Goal: Task Accomplishment & Management: Use online tool/utility

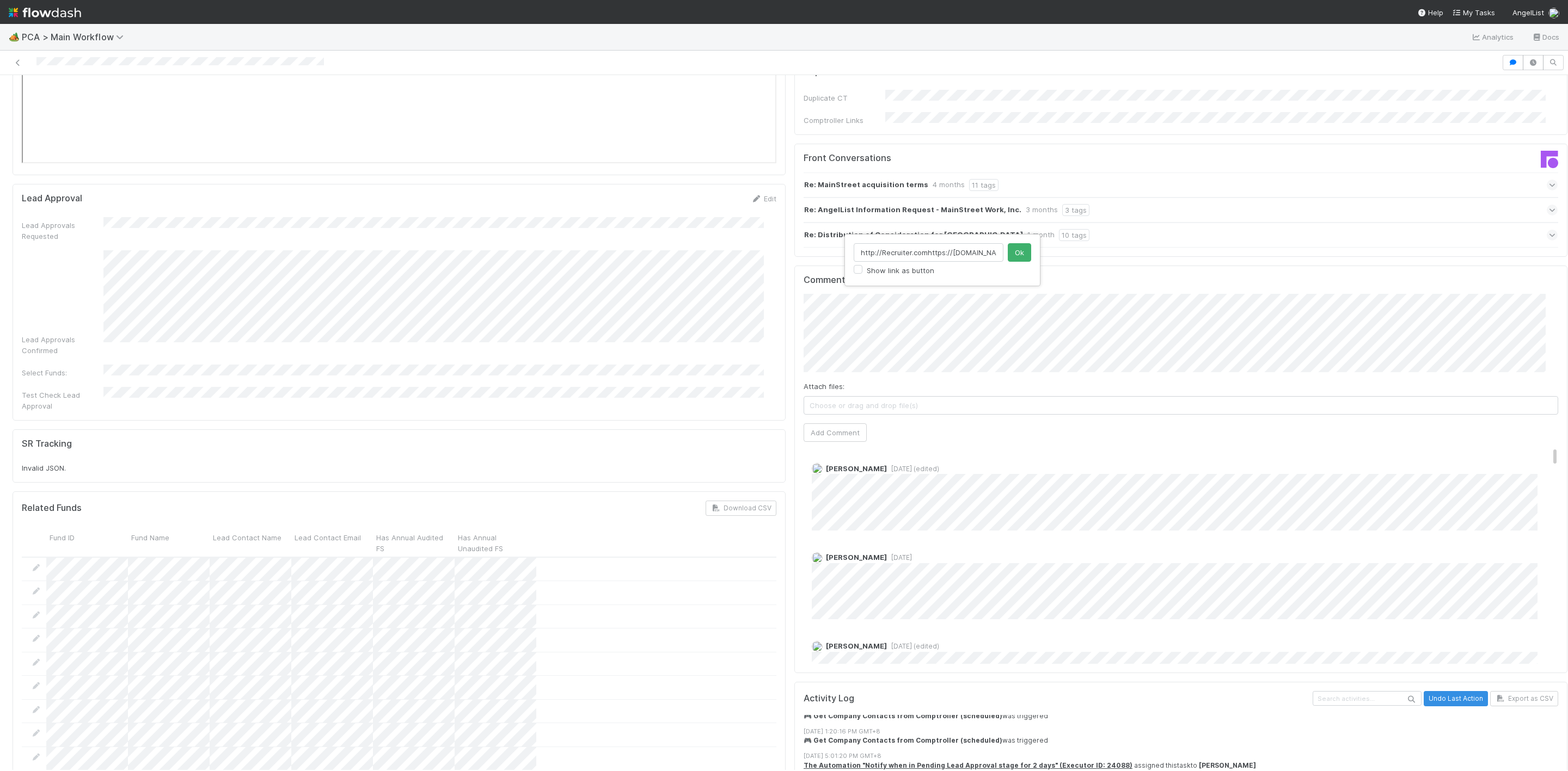
scroll to position [0, 255]
click at [1001, 250] on input "http://Recruiter.comhttps://comptroller.internal.angellist.com/v/corporations/0…" at bounding box center [928, 252] width 149 height 19
type input "http://Recruiter.comhttps://comptroller.internal.angellist.com/v/corporations/0…"
click at [1021, 252] on button "Ok" at bounding box center [1018, 252] width 23 height 19
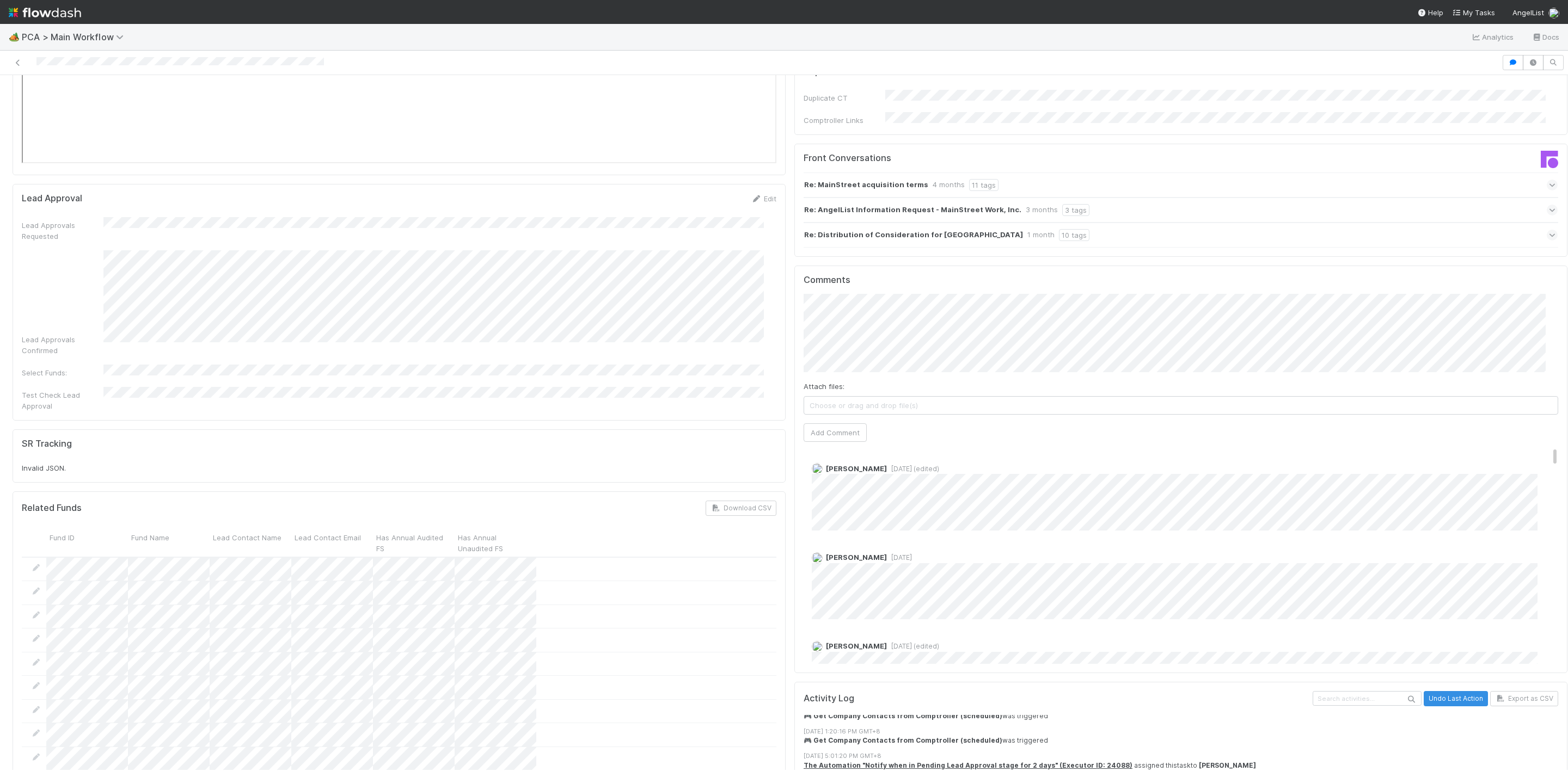
click at [1026, 300] on div "Attach files: Choose or drag and drop file(s) Add Comment" at bounding box center [1181, 367] width 755 height 148
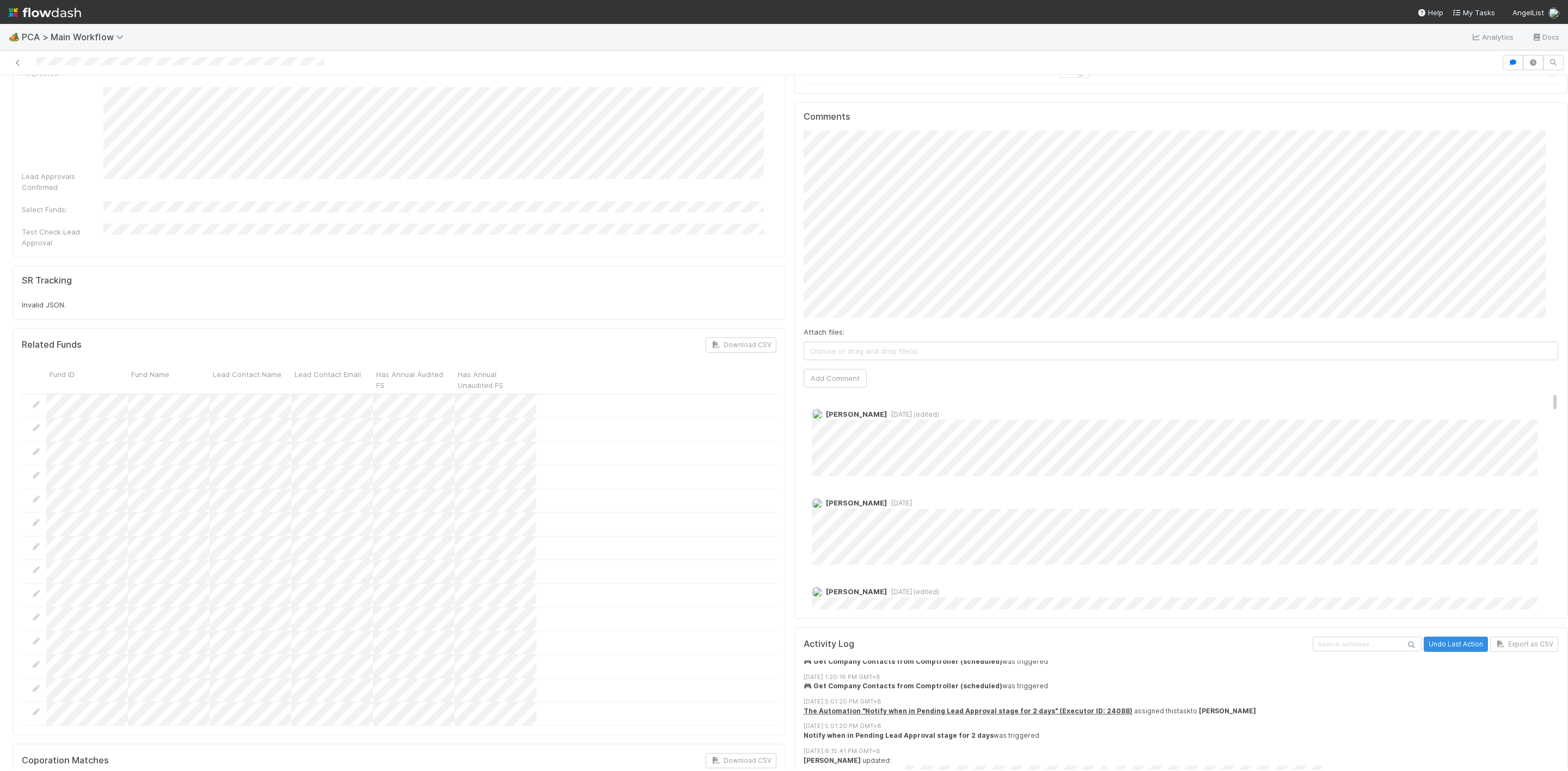
scroll to position [1843, 0]
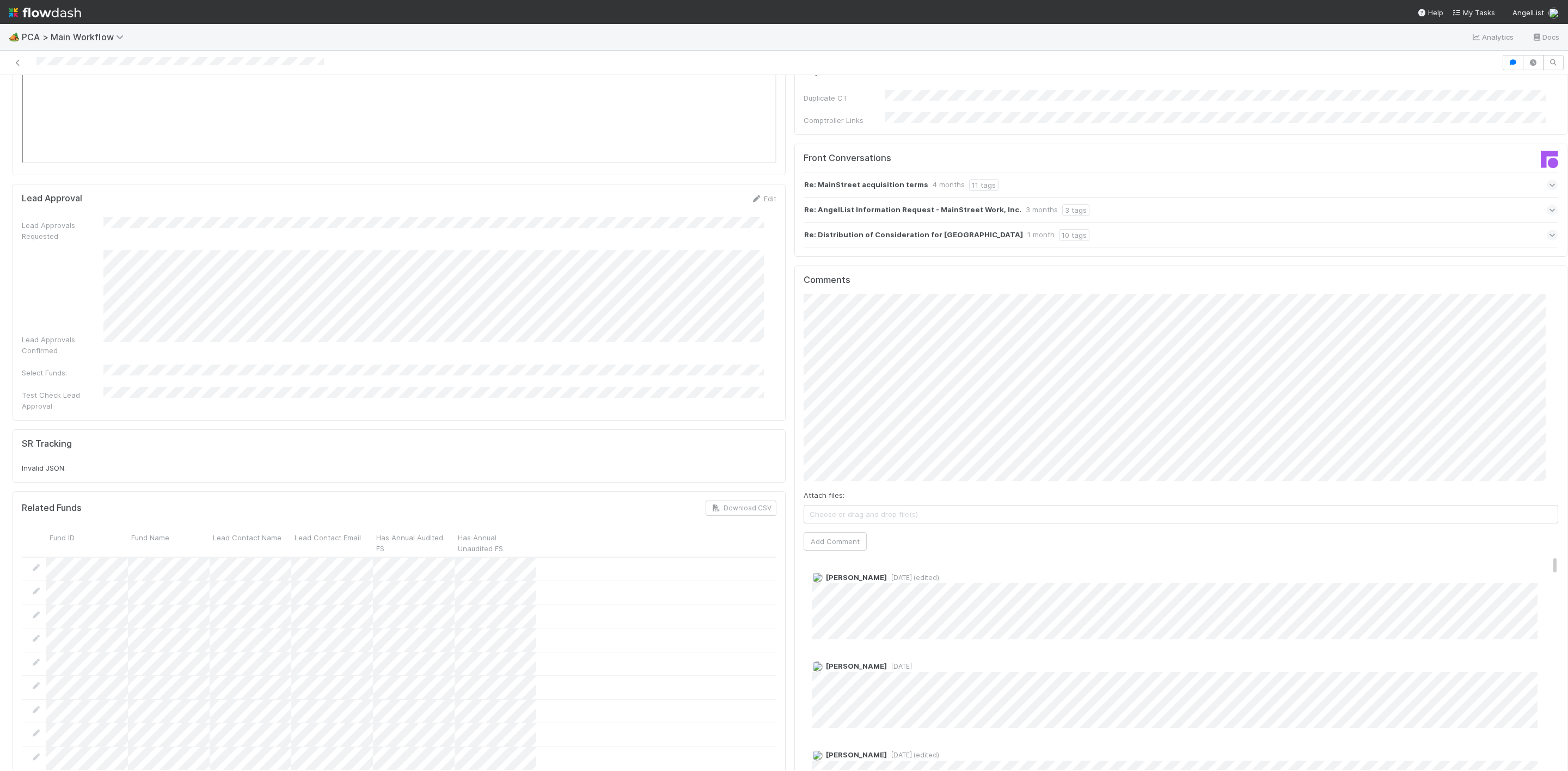
click at [774, 302] on div "Finance ICU SLA Edit Finance ICU Start Date Finance ICU Due Date Finance ICU SL…" at bounding box center [790, 211] width 1563 height 3894
click at [867, 411] on span "Conor Queenan" at bounding box center [860, 414] width 55 height 9
click at [830, 532] on button "Add Comment" at bounding box center [836, 542] width 64 height 19
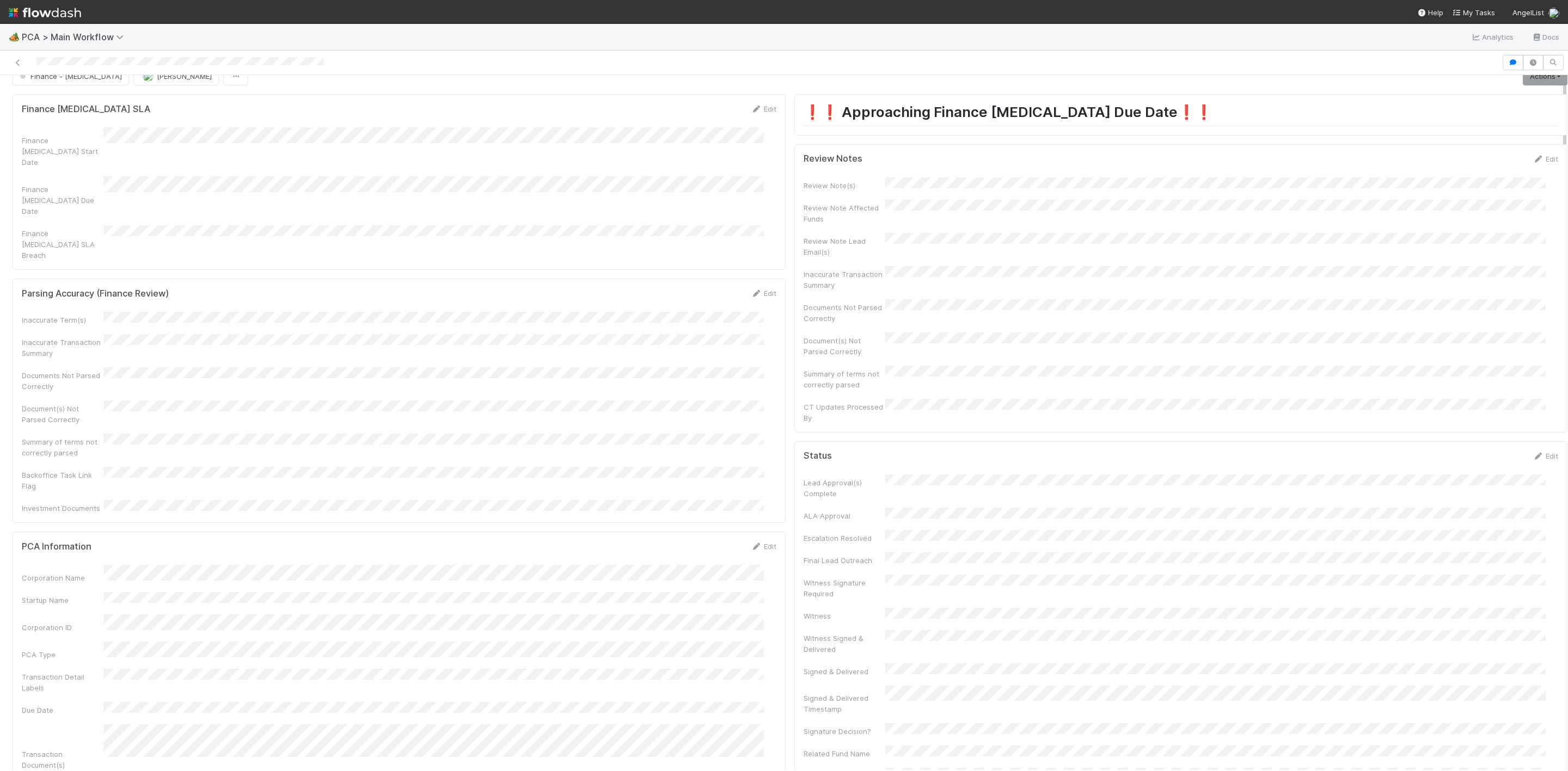
scroll to position [0, 0]
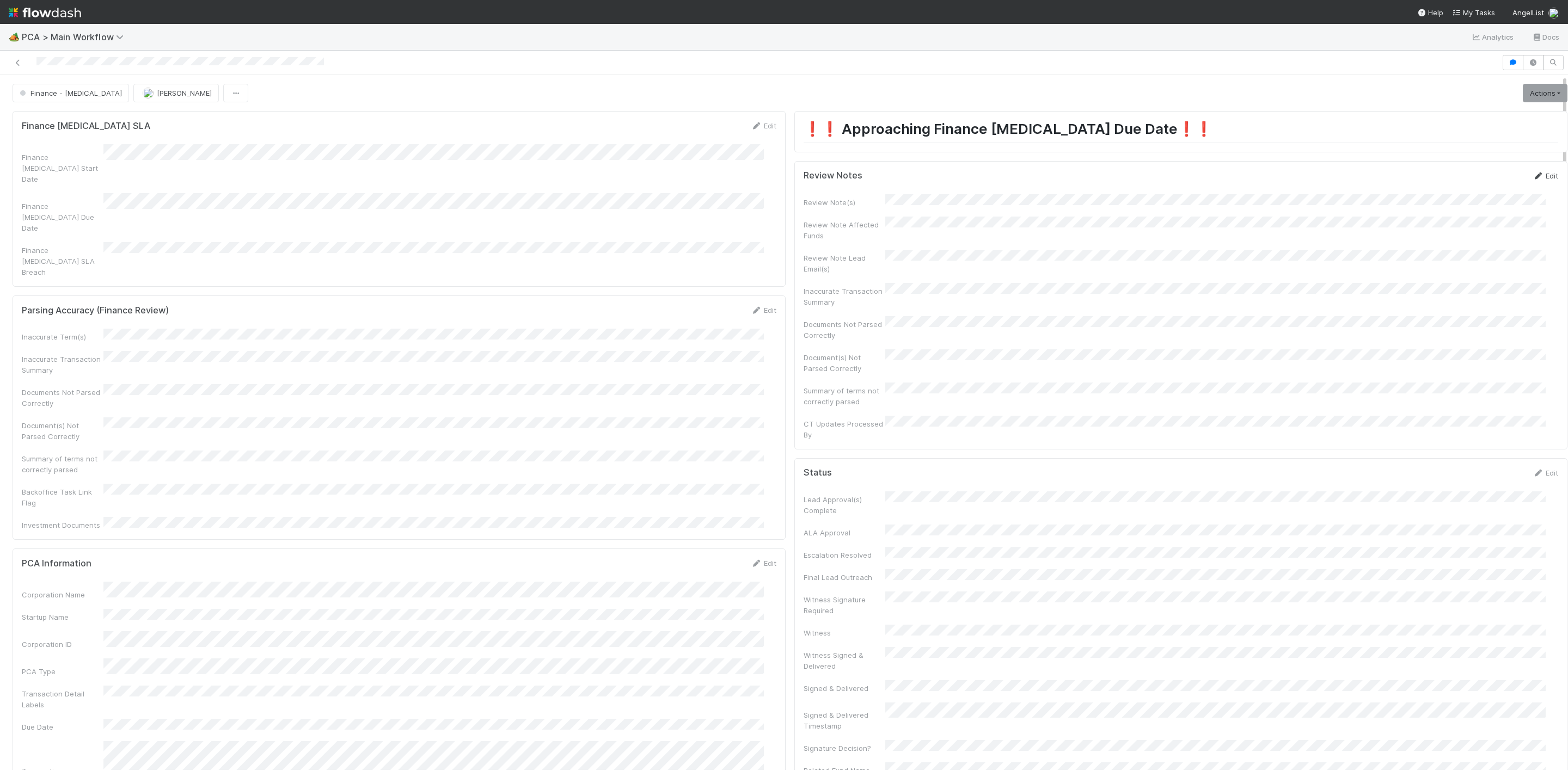
click at [1532, 180] on link "Edit" at bounding box center [1545, 176] width 26 height 9
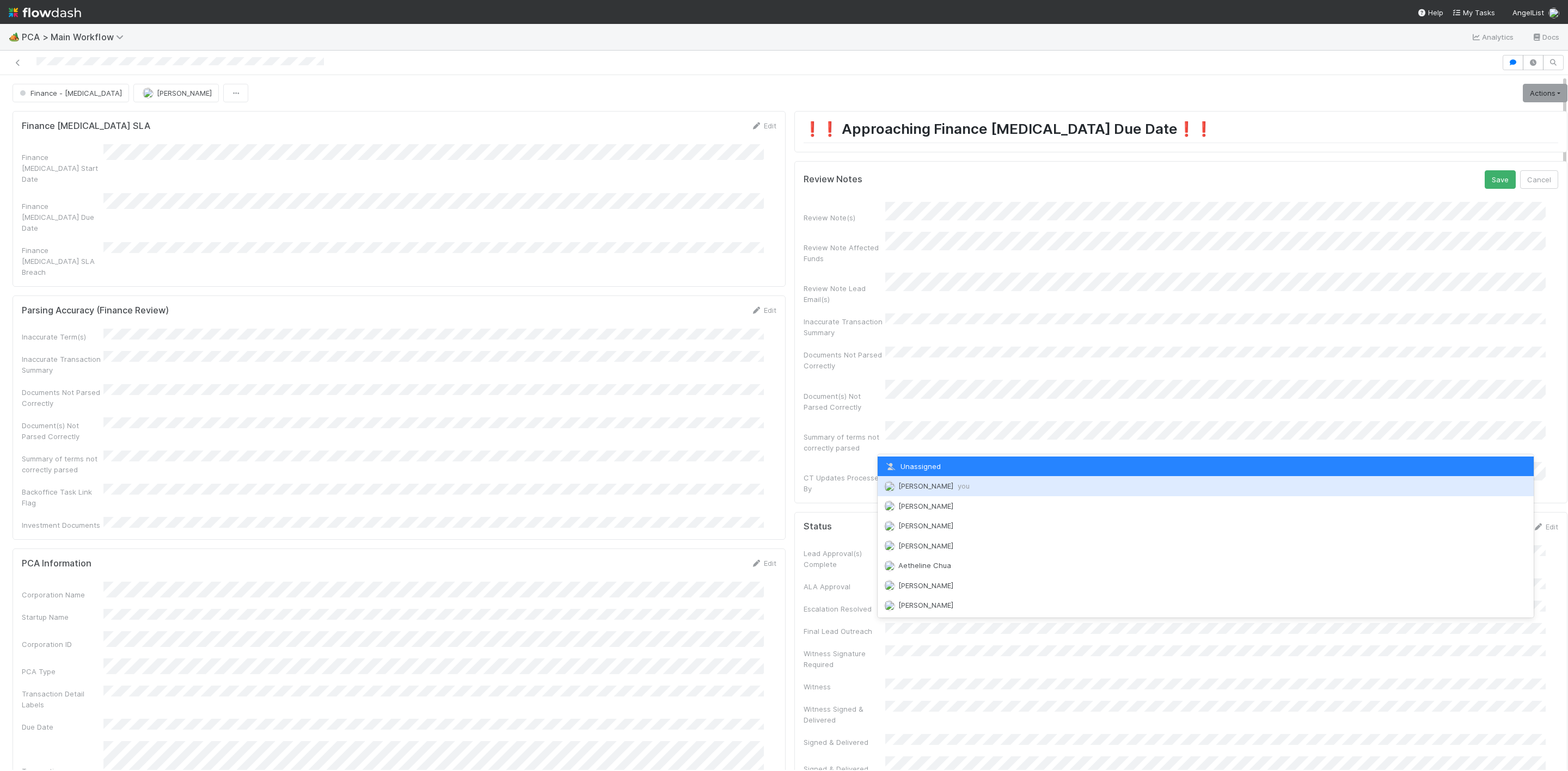
click at [916, 487] on span "Janice Garcia you" at bounding box center [933, 486] width 71 height 9
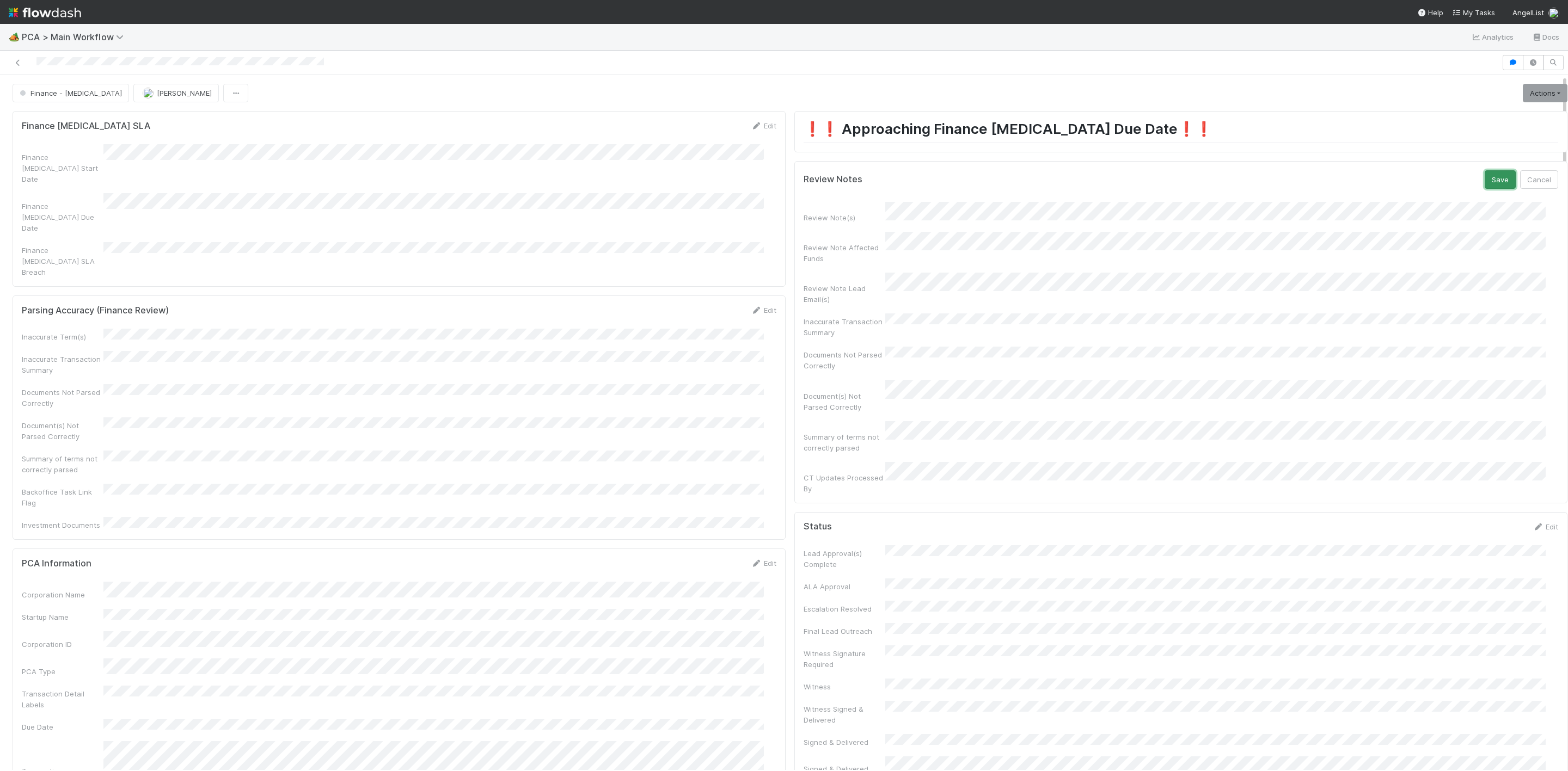
click at [1485, 186] on button "Save" at bounding box center [1500, 179] width 31 height 19
click at [1522, 96] on link "Actions" at bounding box center [1545, 94] width 45 height 19
drag, startPoint x: 1445, startPoint y: 143, endPoint x: 880, endPoint y: 147, distance: 565.0
click at [1445, 143] on button "Move to Finance Review" at bounding box center [1481, 147] width 176 height 15
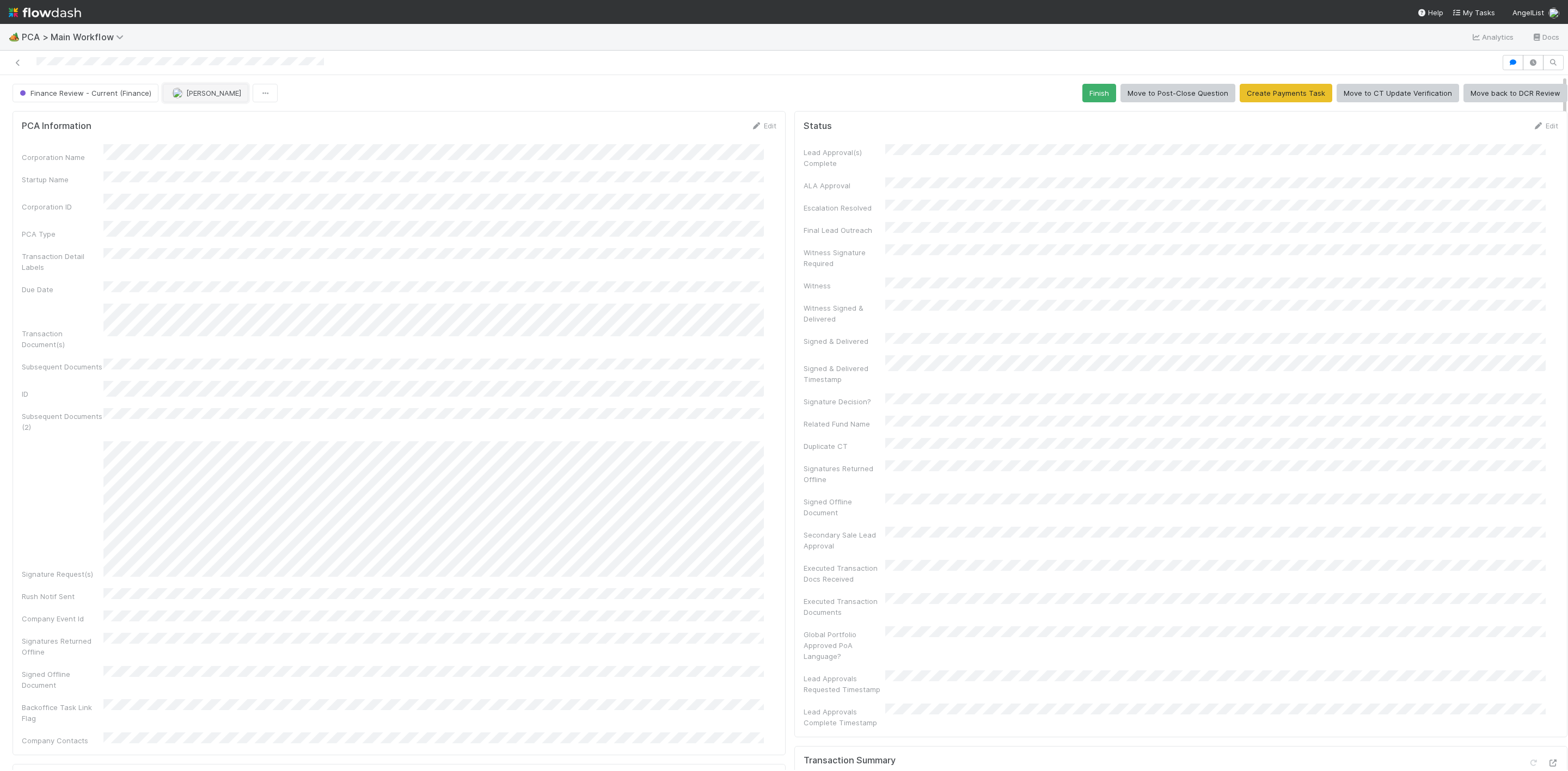
click at [208, 88] on button "Janice Garcia" at bounding box center [206, 94] width 86 height 19
click at [198, 118] on span "Kevin Fawcett" at bounding box center [205, 122] width 55 height 9
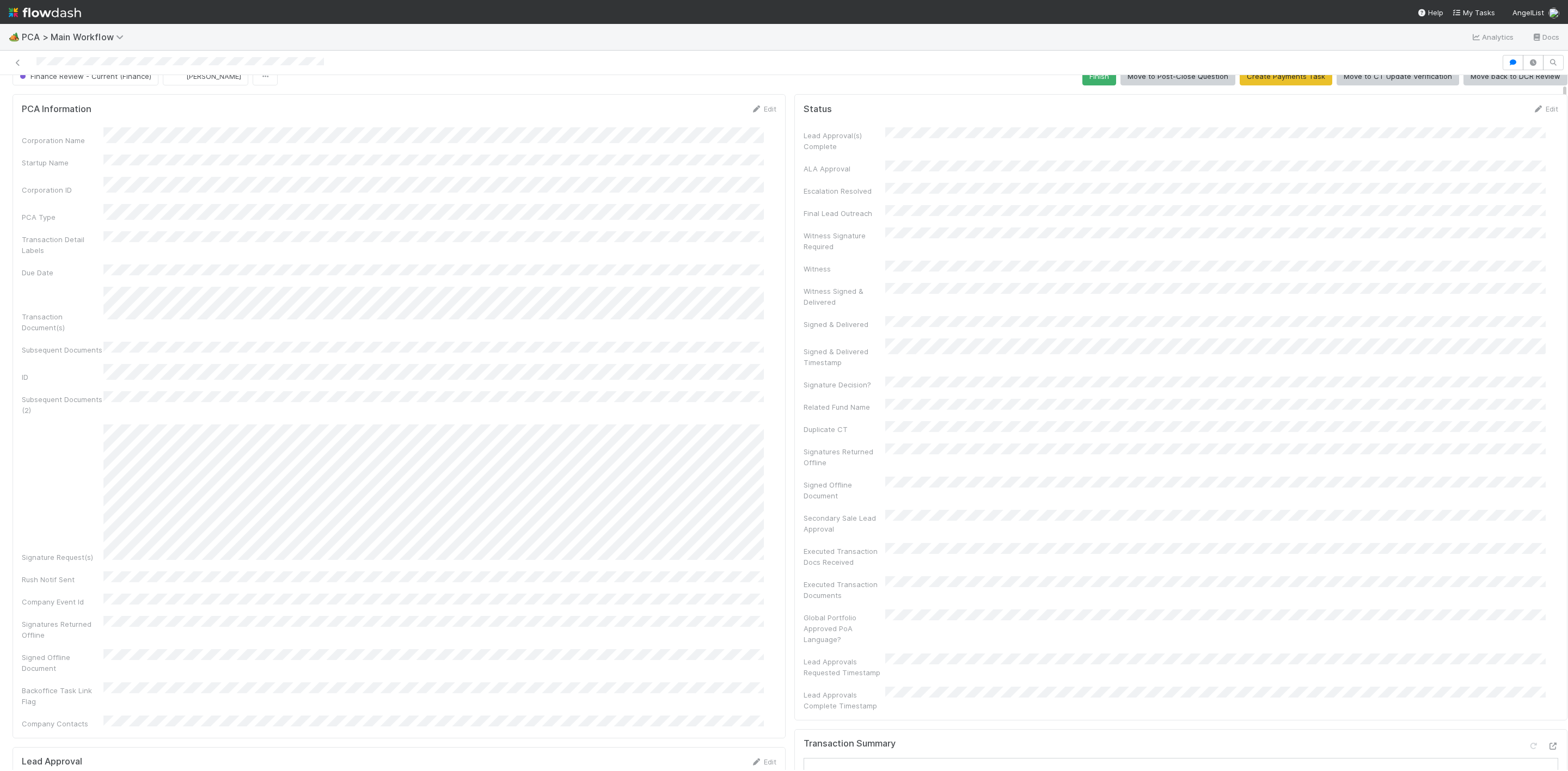
scroll to position [0, 0]
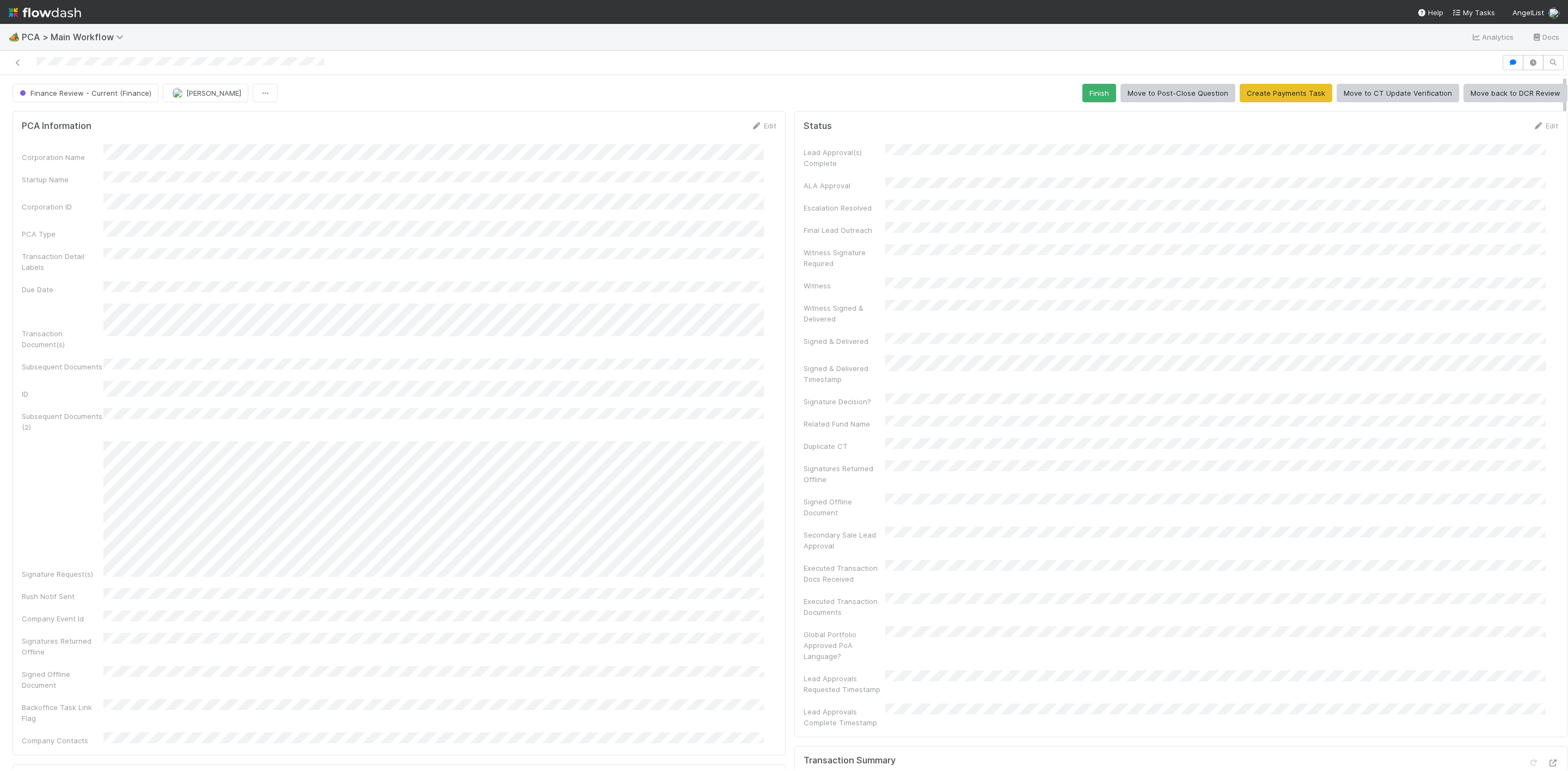
click at [13, 9] on img at bounding box center [45, 13] width 72 height 19
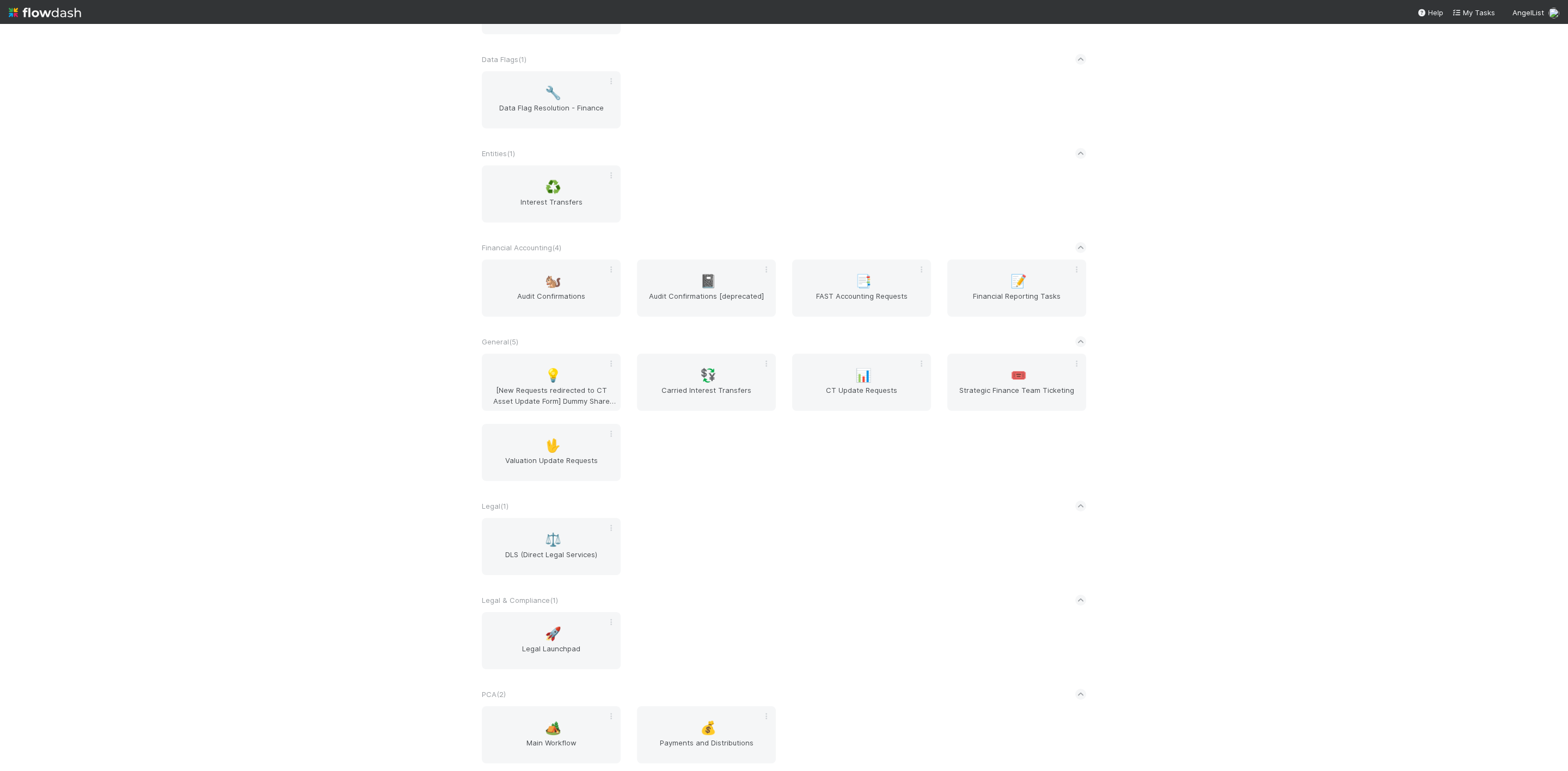
scroll to position [418, 0]
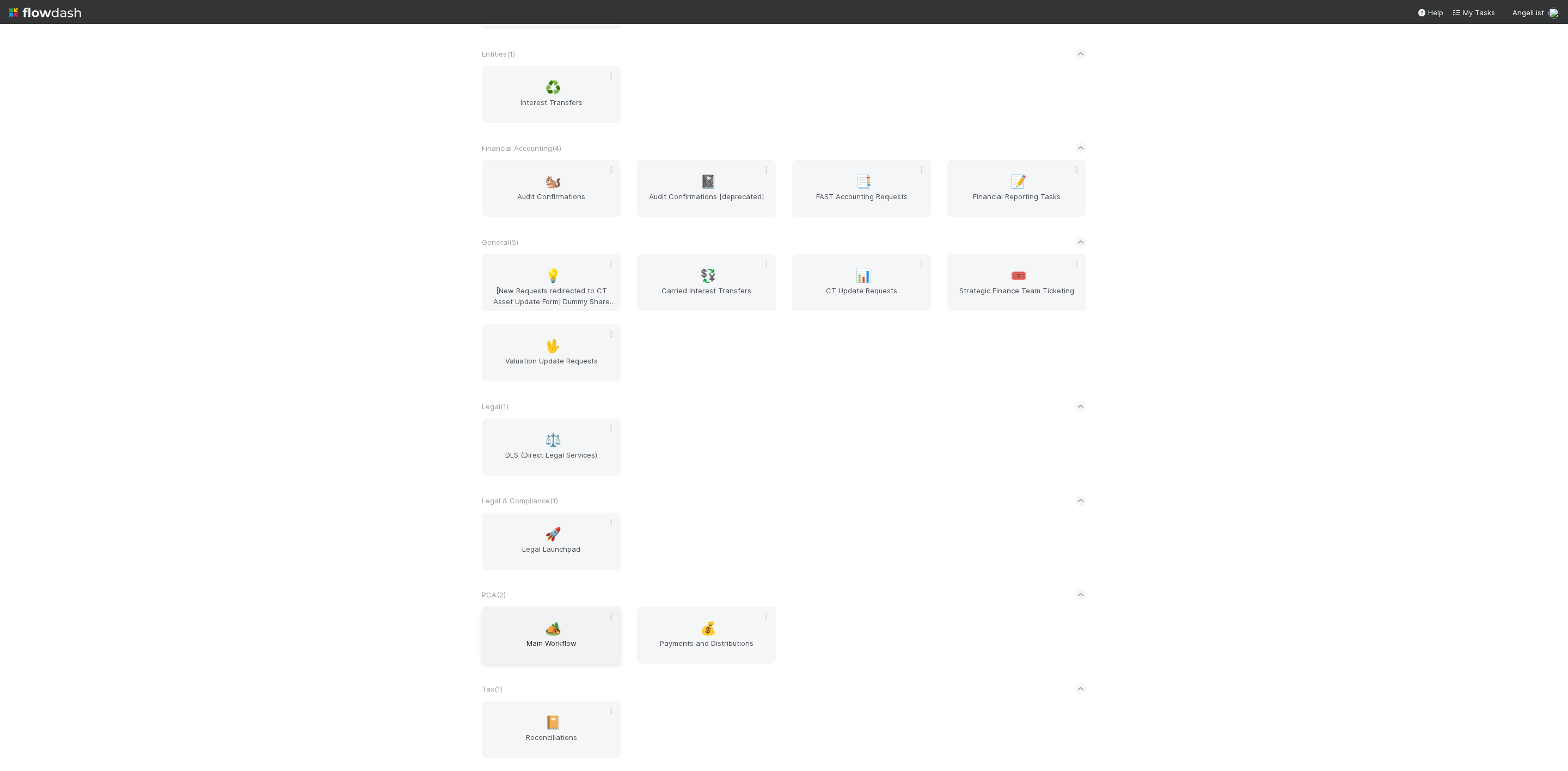
click at [554, 631] on span "🏕️" at bounding box center [553, 628] width 16 height 14
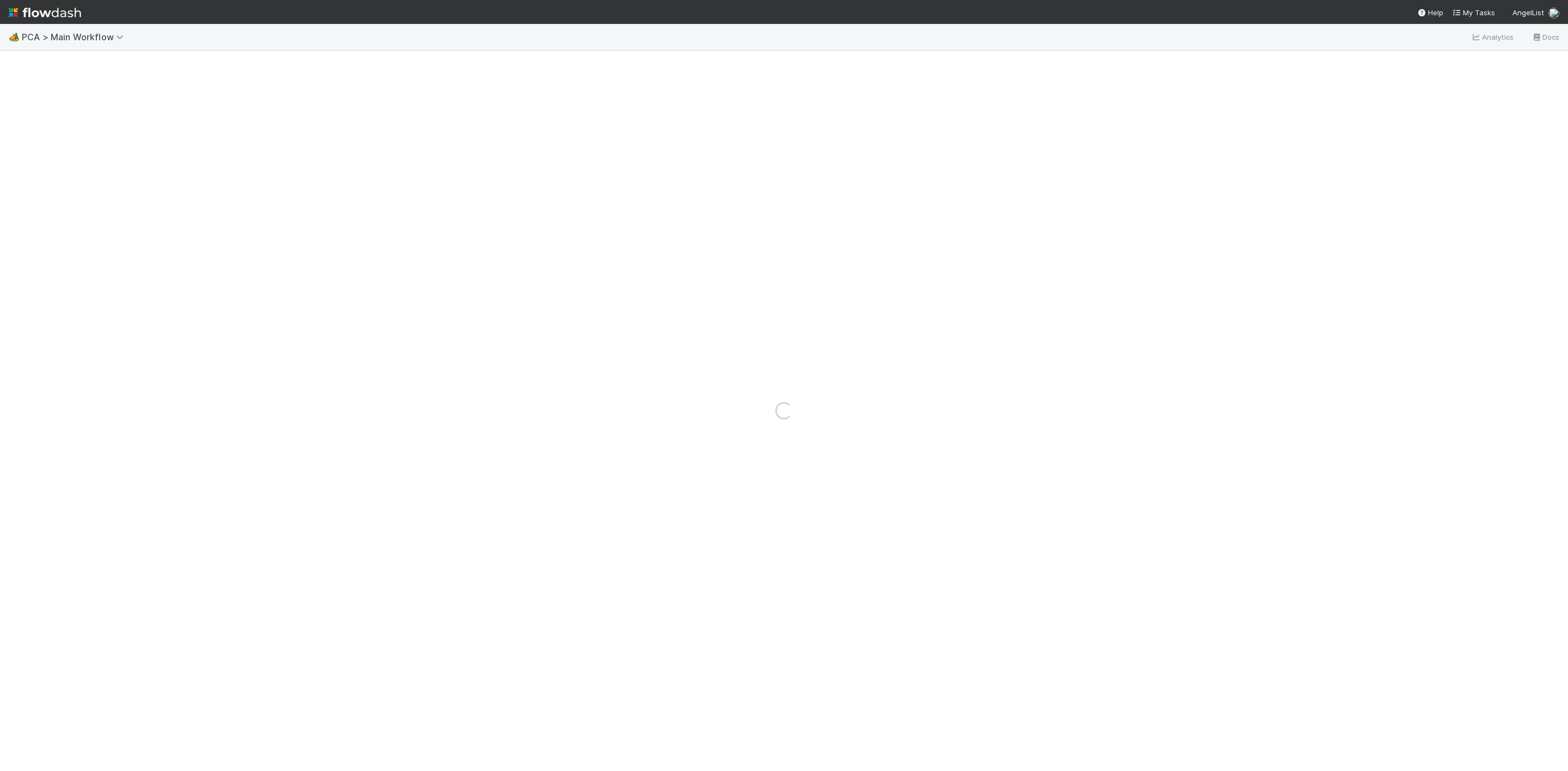
click at [7, 9] on nav "Help My Tasks AngelList" at bounding box center [784, 12] width 1568 height 24
click at [14, 15] on img at bounding box center [45, 13] width 72 height 19
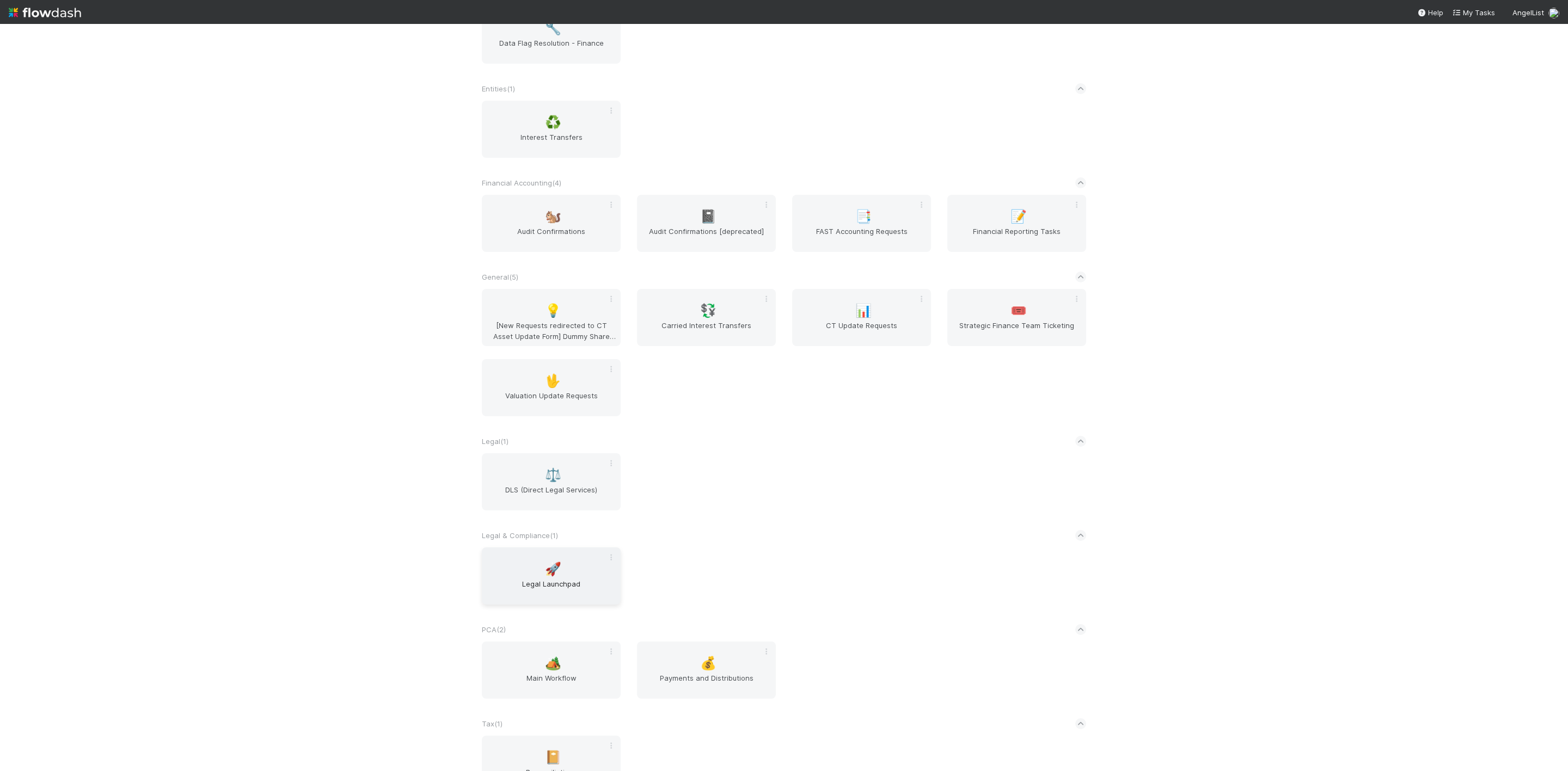
scroll to position [418, 0]
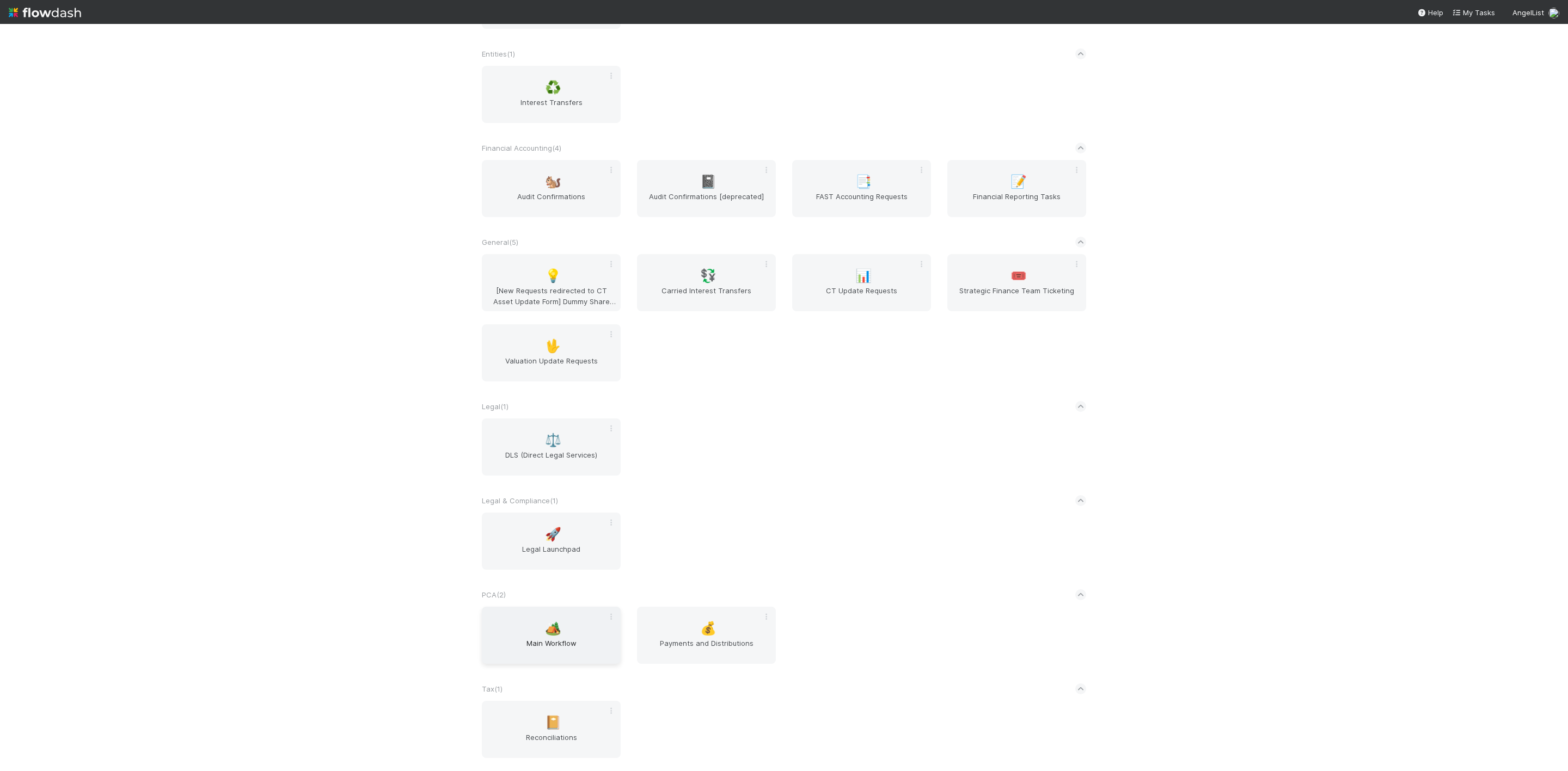
click at [556, 640] on span "Main Workflow" at bounding box center [550, 648] width 130 height 21
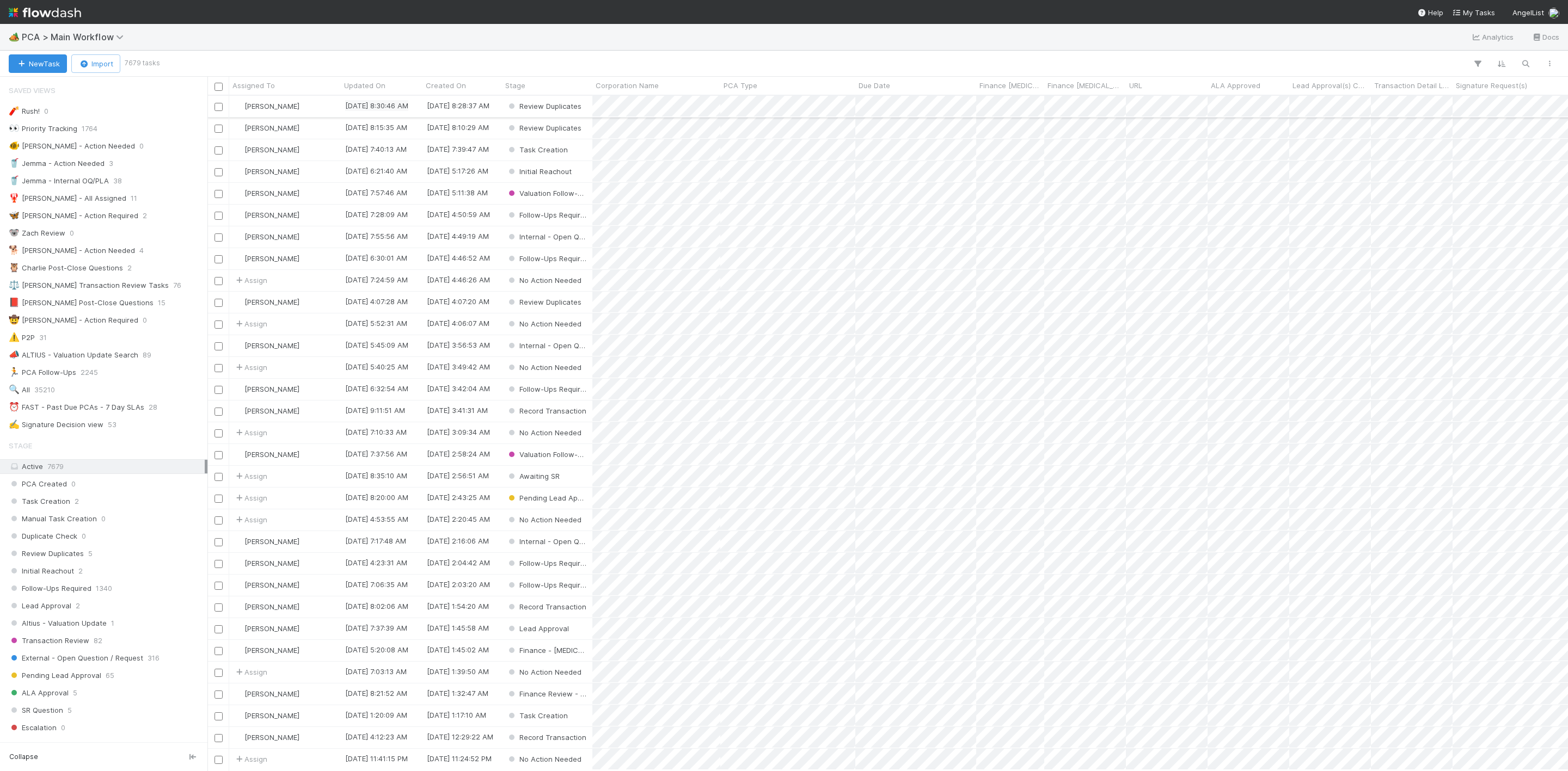
scroll to position [13, 13]
click at [129, 414] on div "⏰ FAST - Past Due PCAs - 7 Day SLAs" at bounding box center [76, 408] width 136 height 14
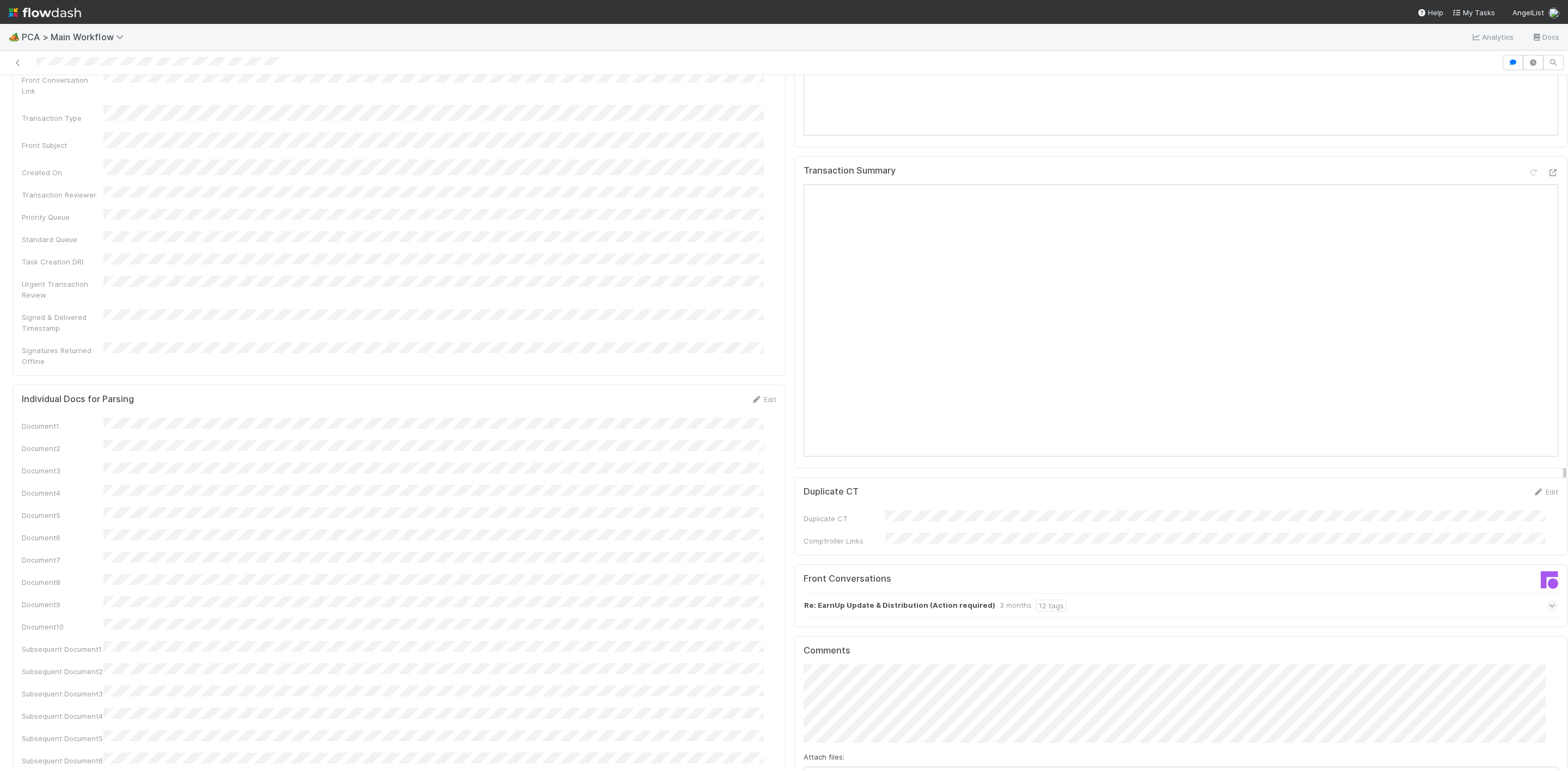
scroll to position [980, 0]
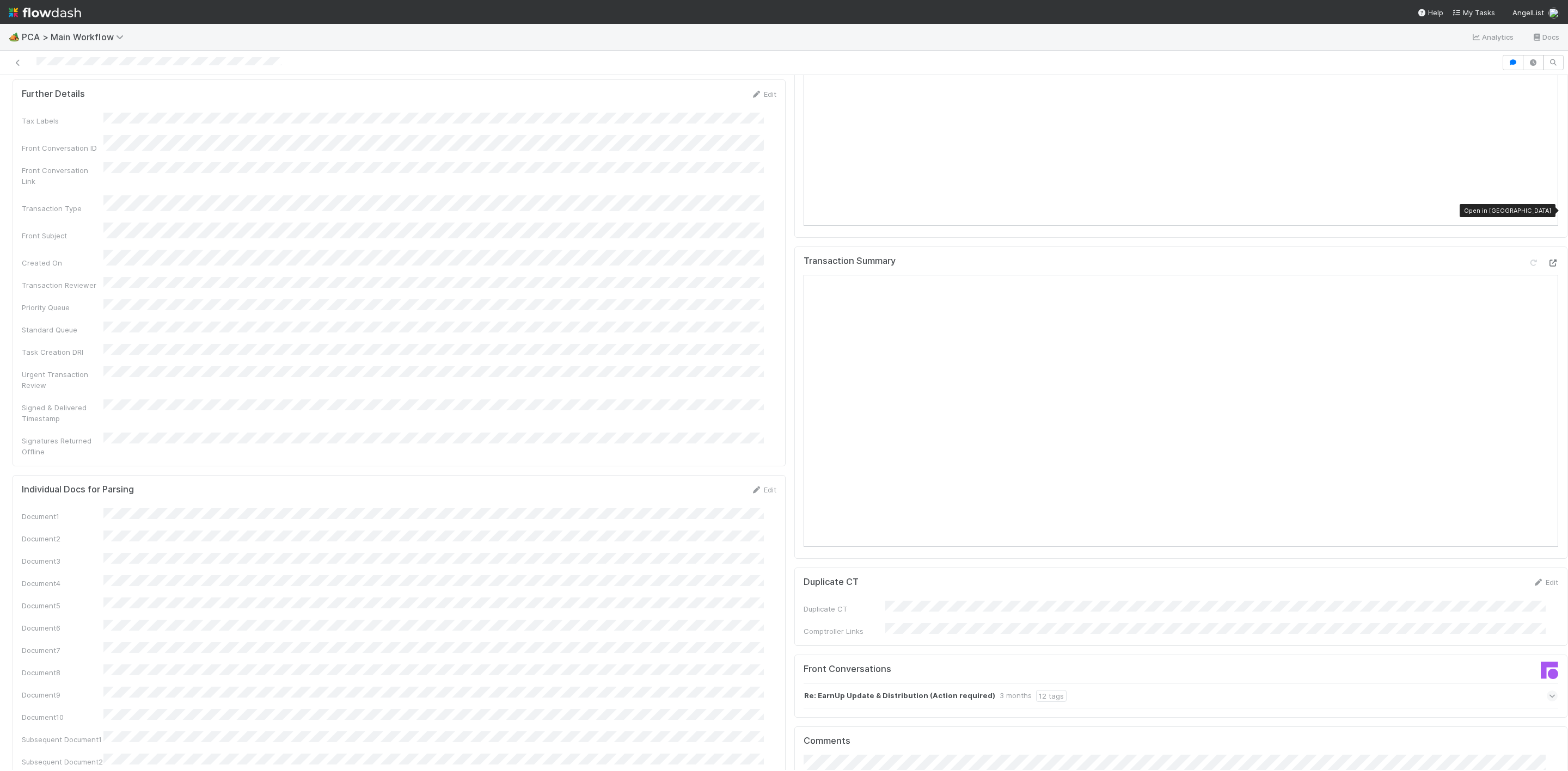
click at [1547, 259] on icon at bounding box center [1552, 263] width 11 height 7
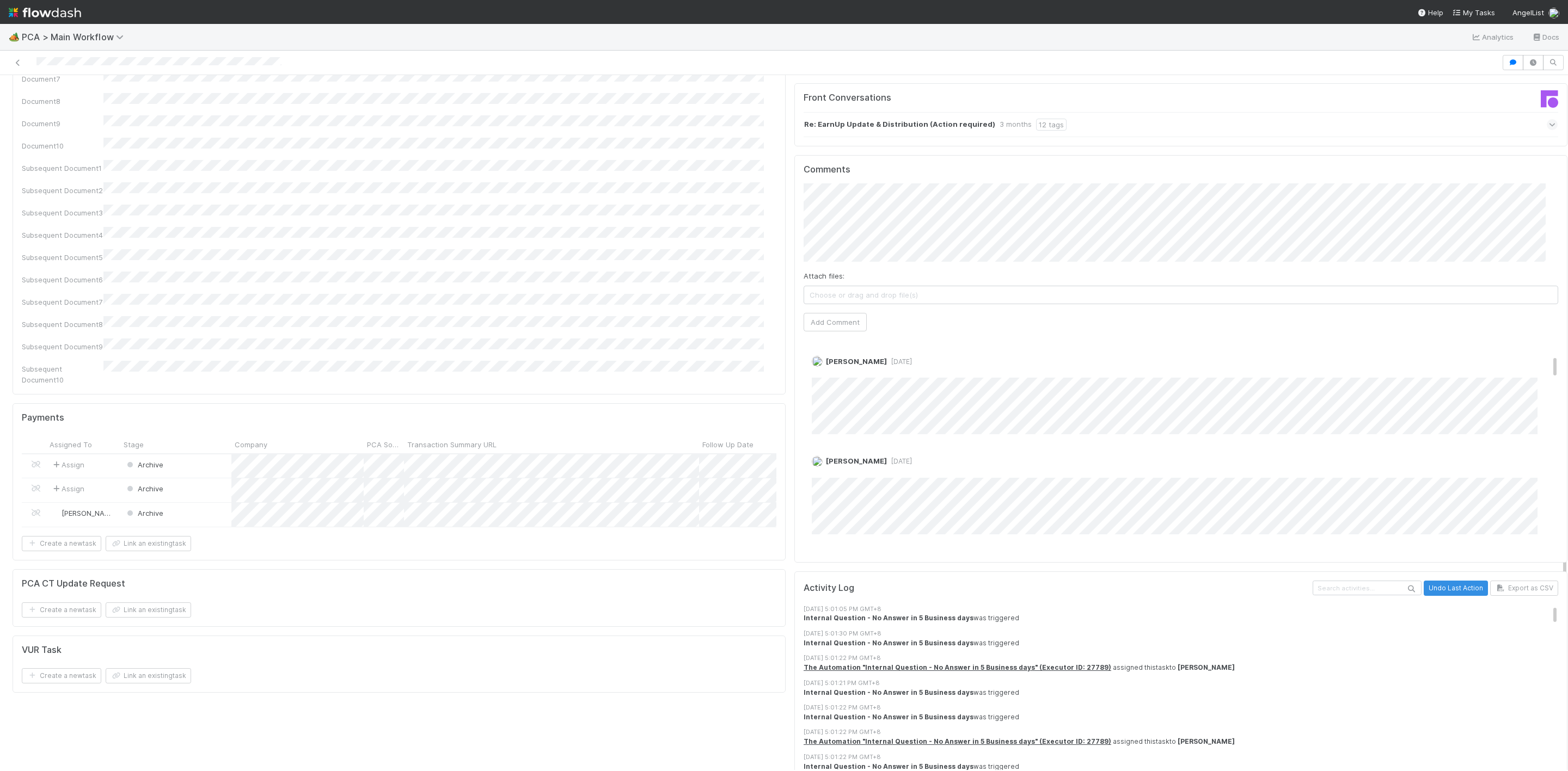
scroll to position [0, 0]
click at [866, 206] on span "Zachary Conley" at bounding box center [856, 203] width 55 height 9
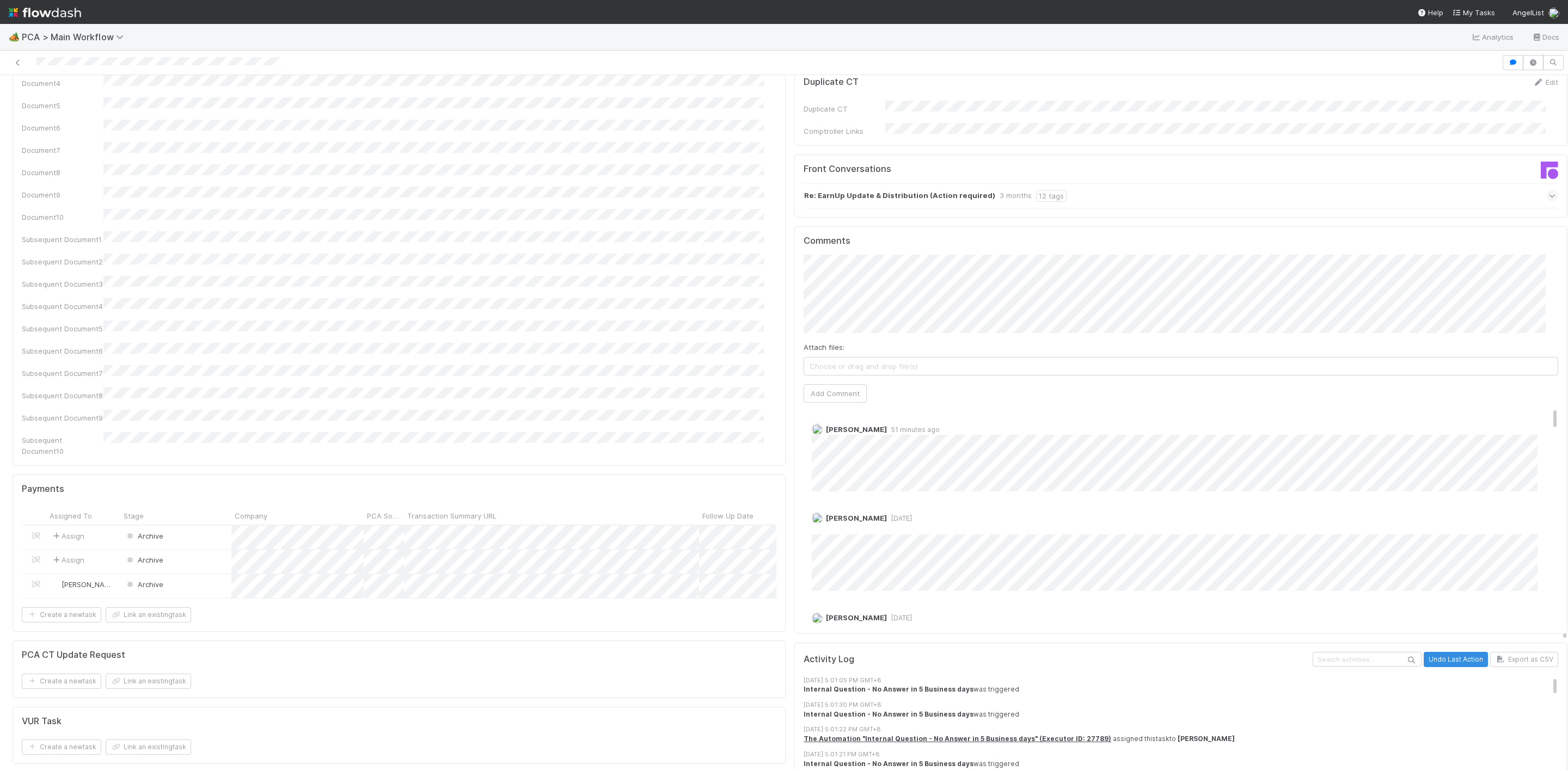
scroll to position [1387, 0]
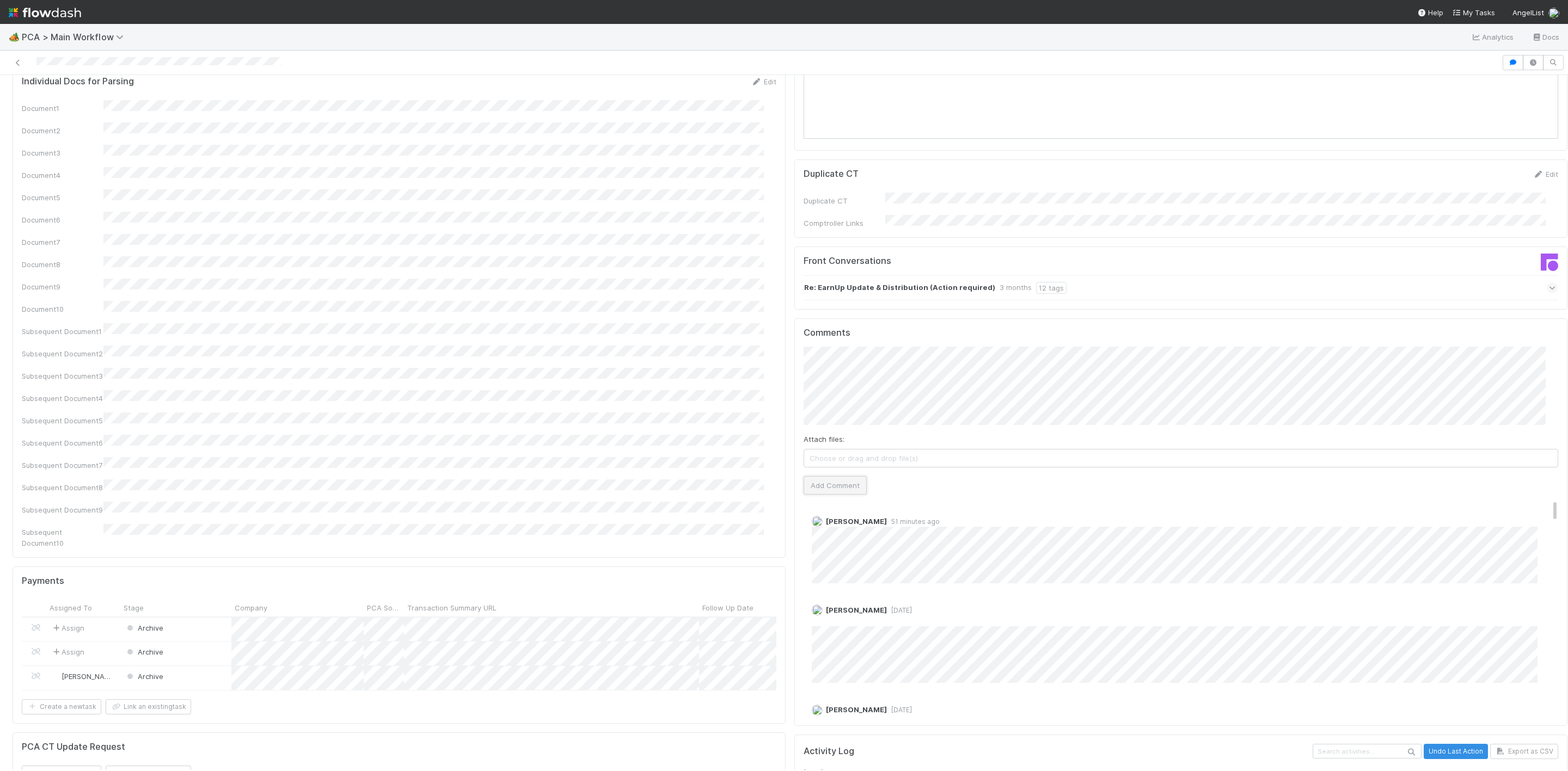
click at [830, 477] on button "Add Comment" at bounding box center [836, 486] width 64 height 19
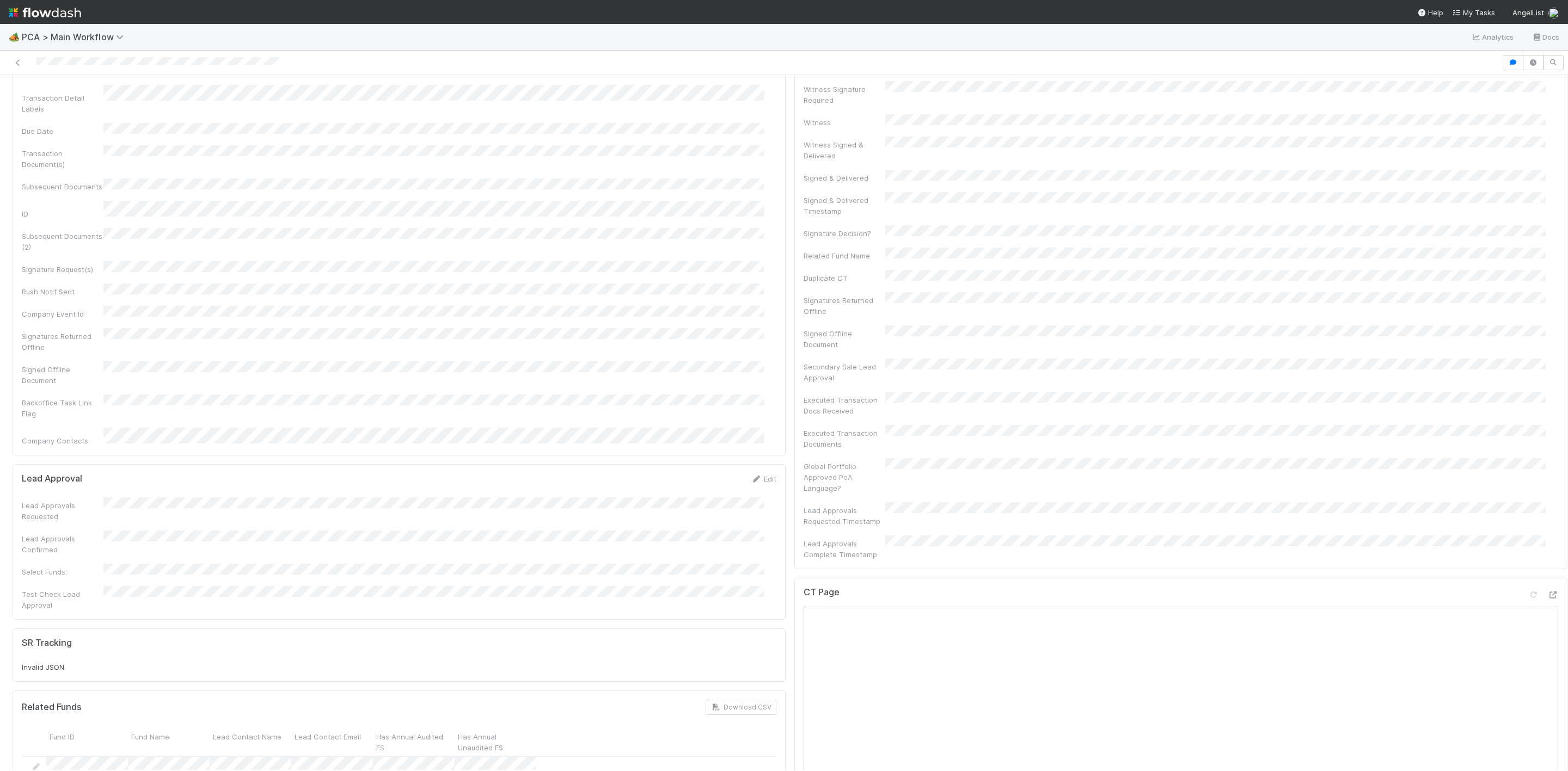
scroll to position [0, 0]
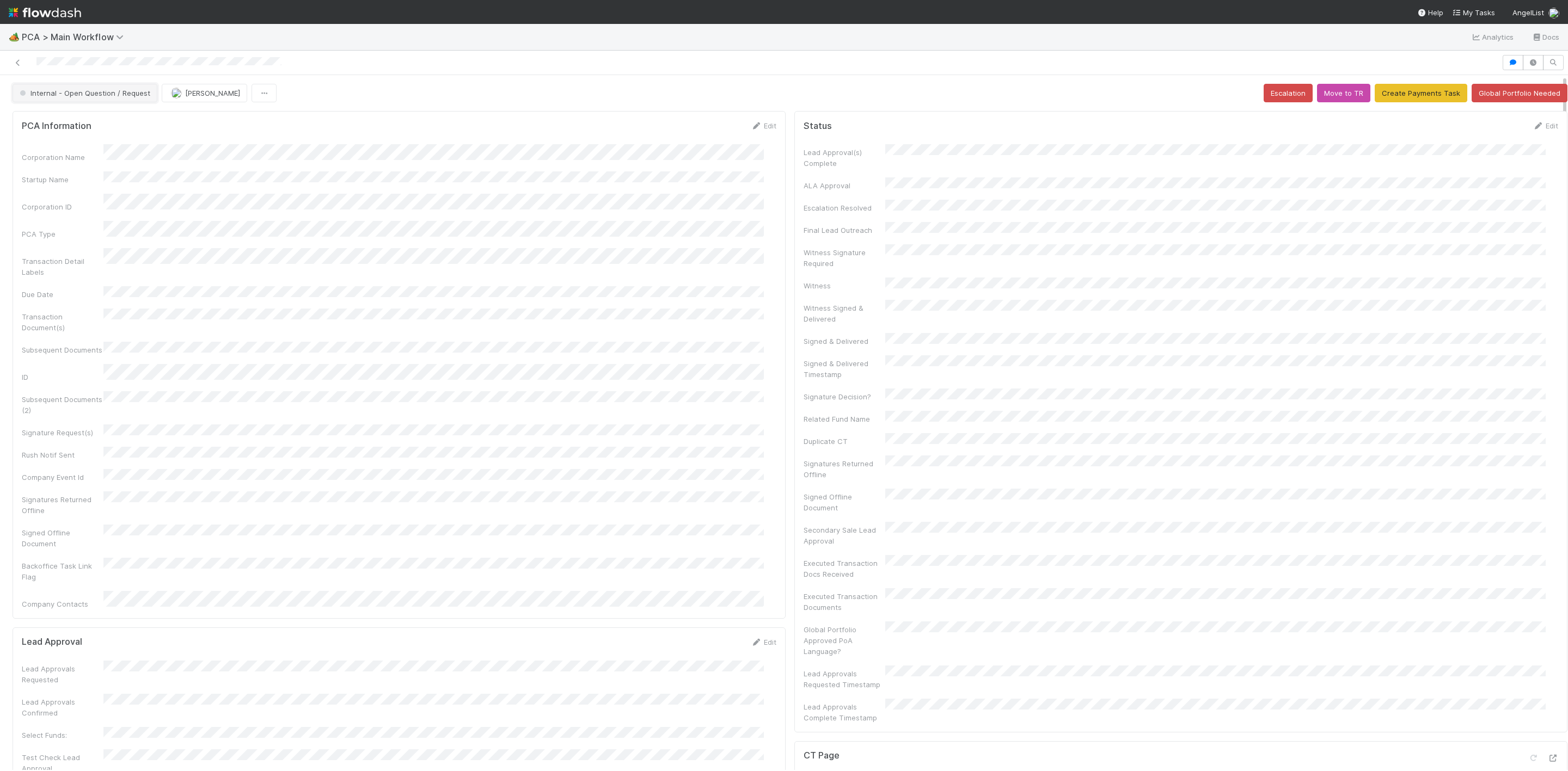
click at [108, 95] on span "Internal - Open Question / Request" at bounding box center [83, 93] width 133 height 9
click at [46, 190] on div "Completed" at bounding box center [86, 183] width 153 height 20
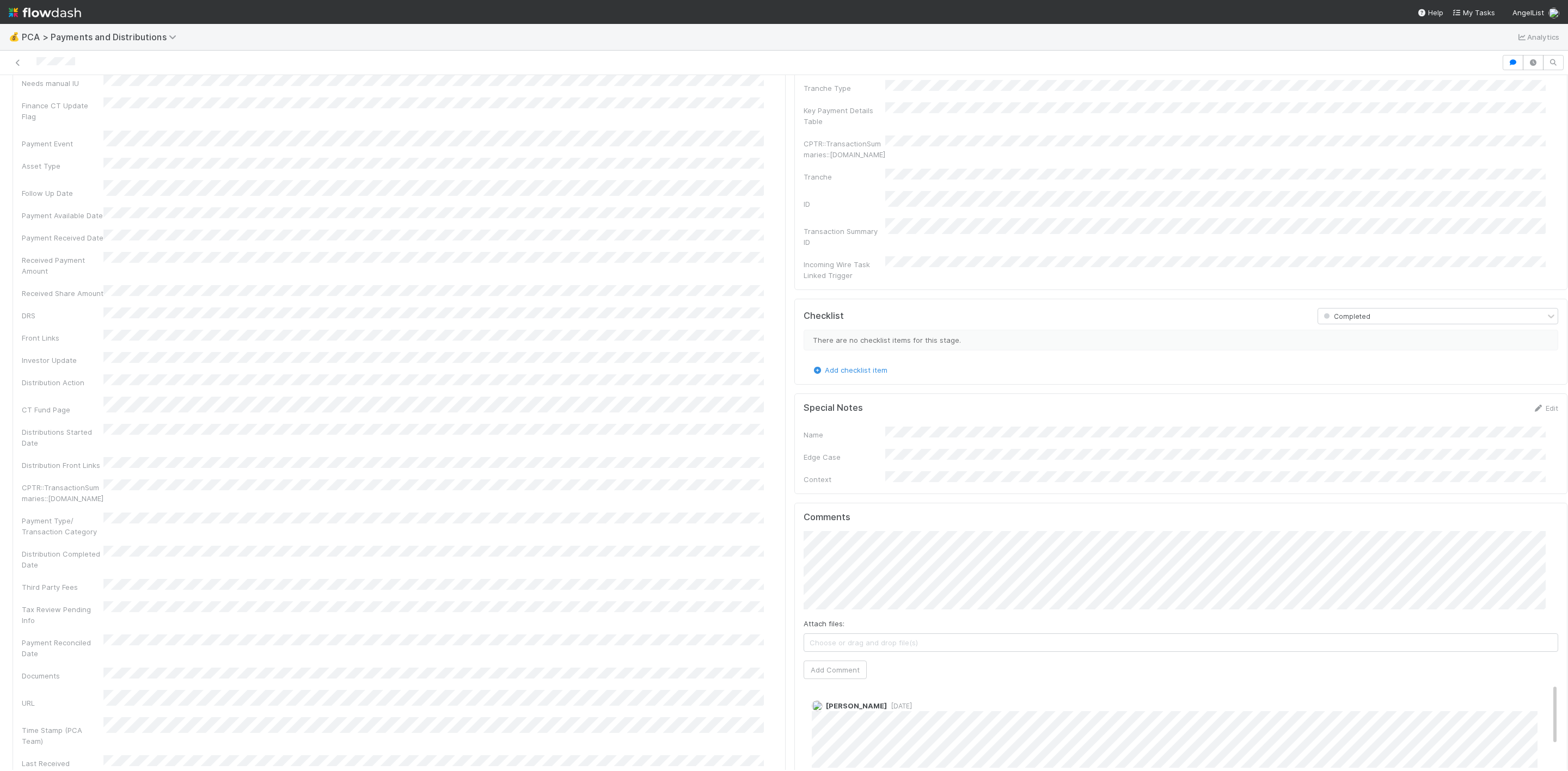
scroll to position [1306, 0]
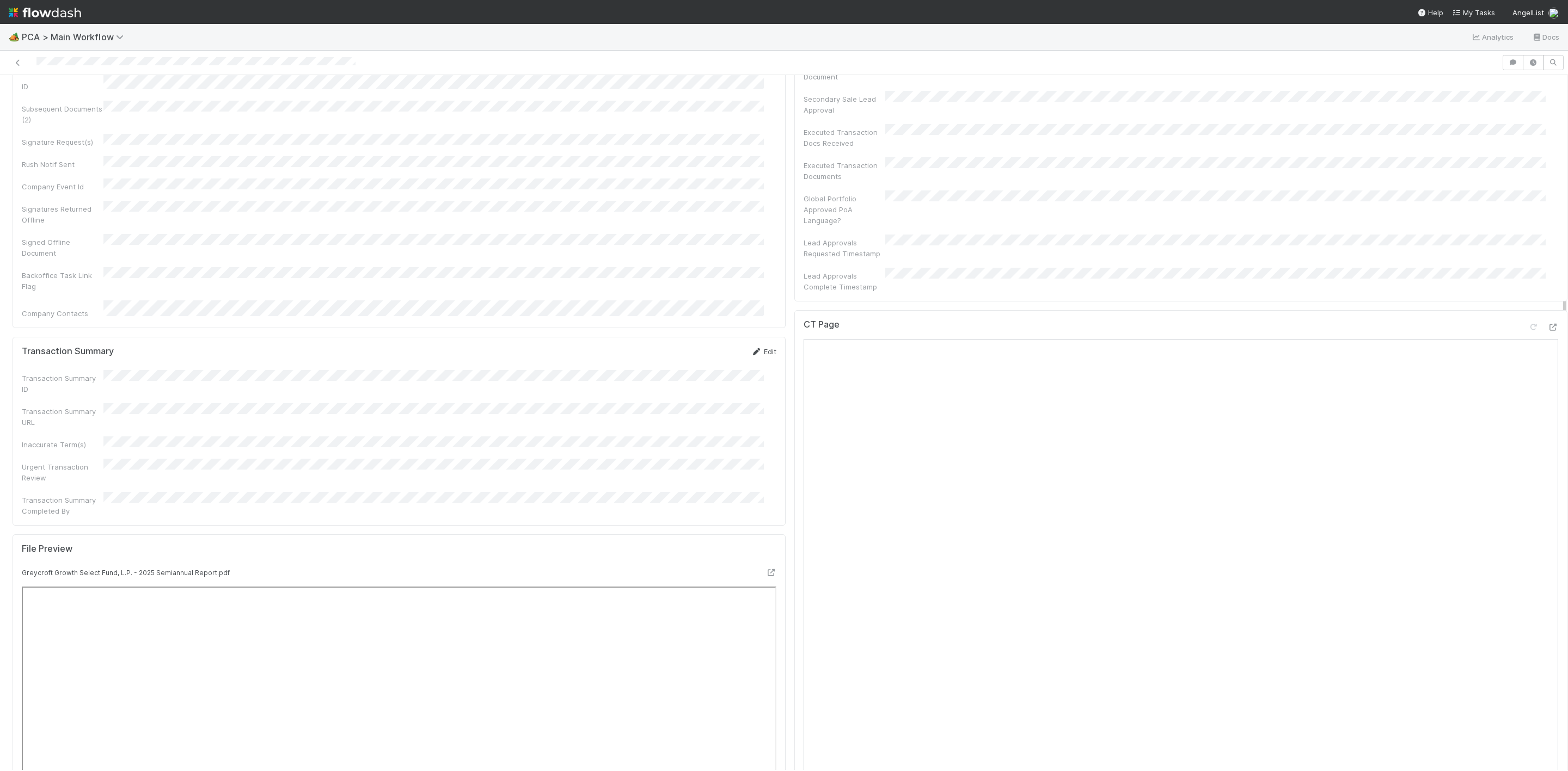
scroll to position [653, 0]
click at [1522, 395] on div "CT Page" at bounding box center [1181, 404] width 755 height 20
click at [1547, 399] on icon at bounding box center [1552, 403] width 11 height 7
